Goal: Task Accomplishment & Management: Manage account settings

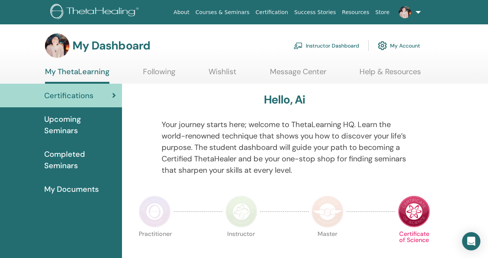
click at [334, 47] on link "Instructor Dashboard" at bounding box center [326, 45] width 66 height 17
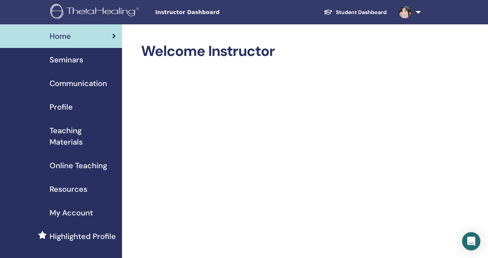
click at [67, 61] on span "Seminars" at bounding box center [67, 59] width 34 height 11
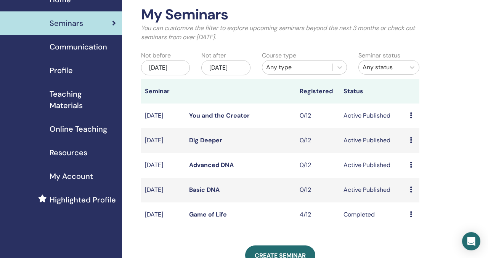
scroll to position [40, 0]
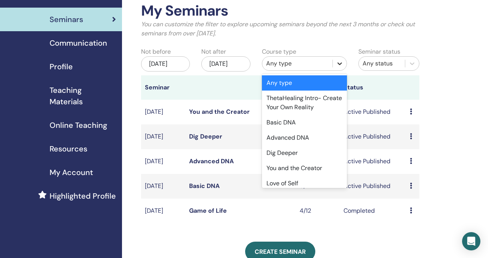
click at [342, 59] on div at bounding box center [340, 64] width 14 height 14
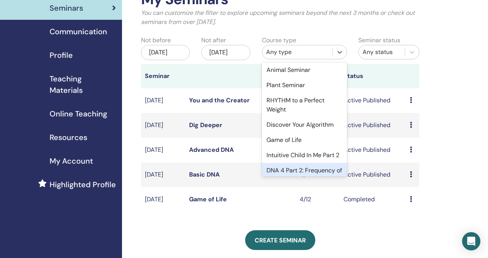
scroll to position [52, 0]
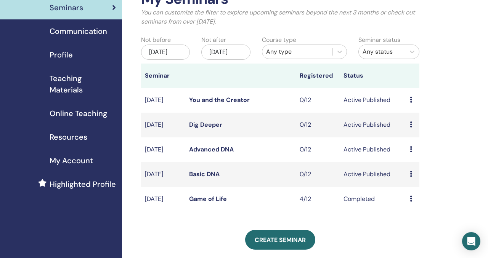
click at [208, 203] on link "Game of Life" at bounding box center [208, 199] width 38 height 8
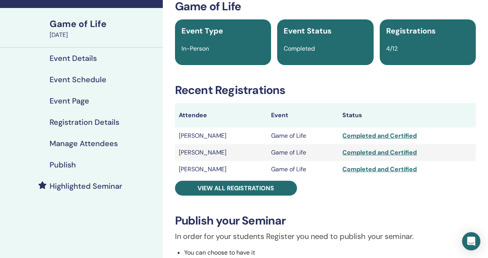
scroll to position [44, 0]
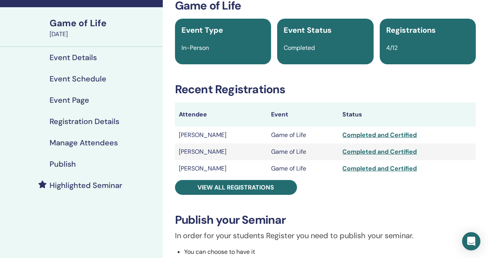
click at [86, 143] on h4 "Manage Attendees" at bounding box center [84, 142] width 68 height 9
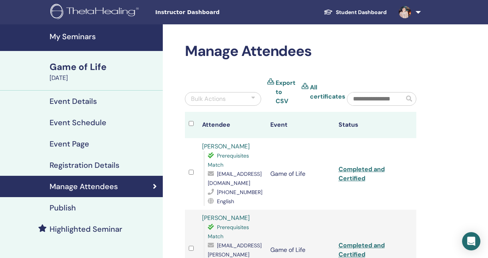
click at [420, 12] on link at bounding box center [408, 12] width 31 height 24
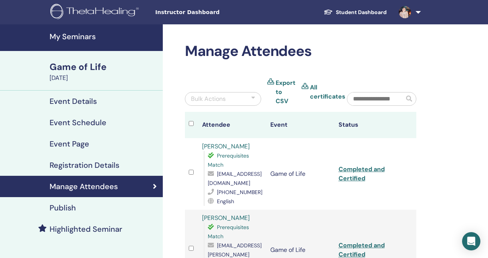
click at [312, 86] on link "All certificates" at bounding box center [327, 92] width 35 height 18
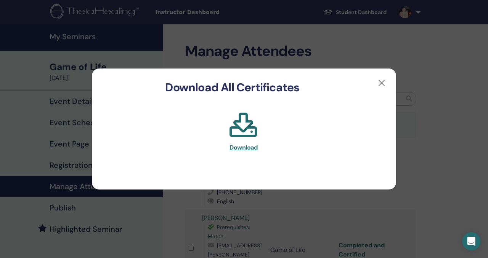
click at [244, 147] on span "Download" at bounding box center [243, 148] width 28 height 8
